Goal: Task Accomplishment & Management: Manage account settings

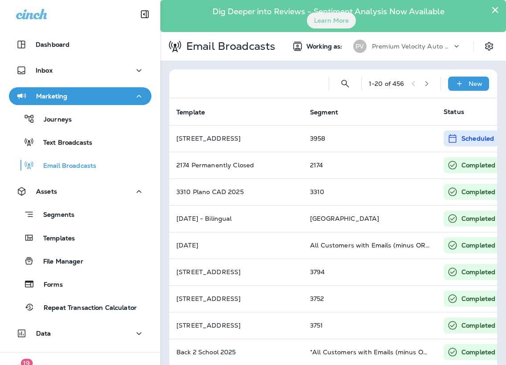
click at [207, 78] on div at bounding box center [248, 83] width 145 height 28
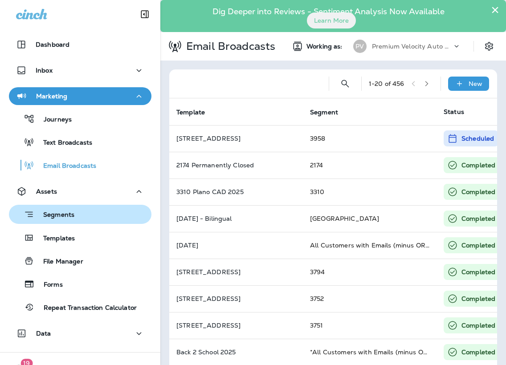
click at [69, 211] on p "Segments" at bounding box center [54, 215] width 40 height 9
